Goal: Check status

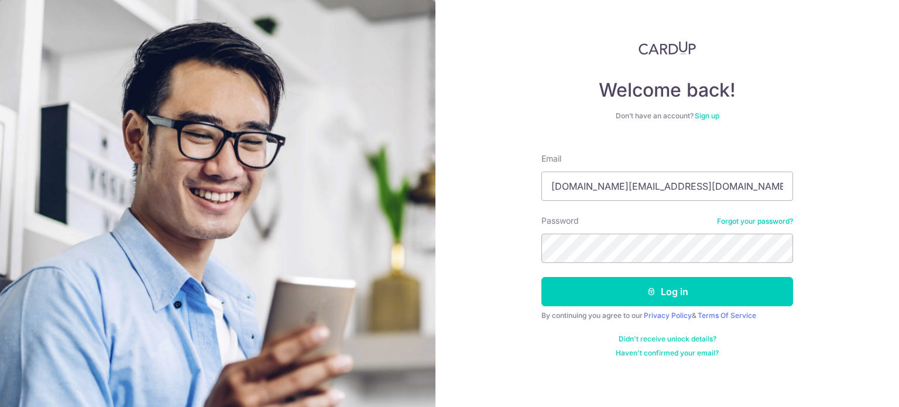
type input "[DOMAIN_NAME][EMAIL_ADDRESS][DOMAIN_NAME]"
click at [542, 277] on button "Log in" at bounding box center [668, 291] width 252 height 29
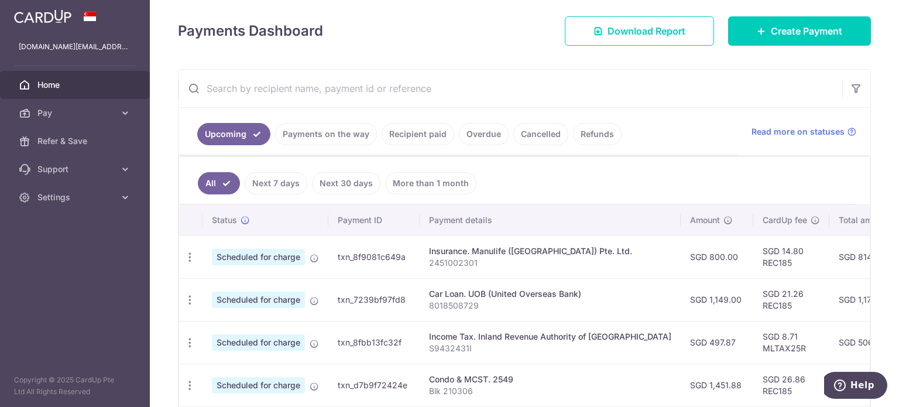
click at [437, 135] on link "Recipient paid" at bounding box center [418, 134] width 73 height 22
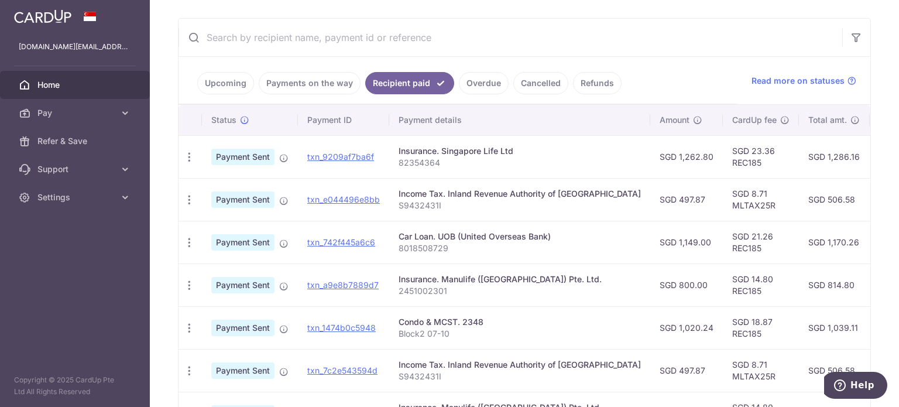
scroll to position [187, 0]
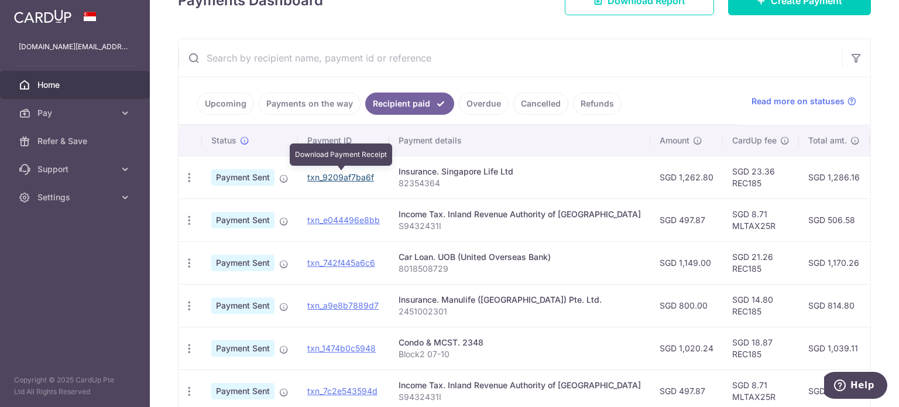
click at [336, 175] on link "txn_9209af7ba6f" at bounding box center [340, 177] width 67 height 10
